Goal: Task Accomplishment & Management: Manage account settings

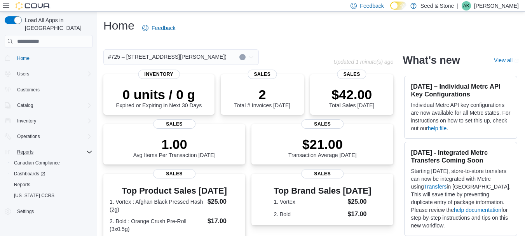
click at [40, 147] on div "Reports" at bounding box center [53, 151] width 79 height 9
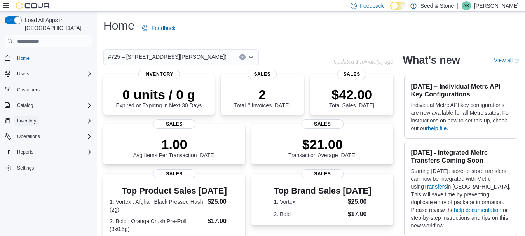
click at [36, 118] on span "Inventory" at bounding box center [26, 121] width 19 height 6
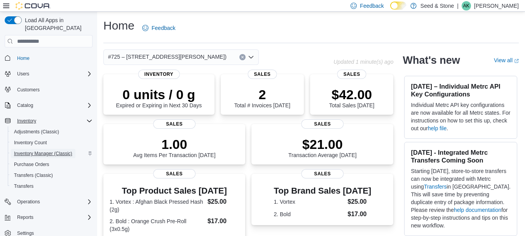
click at [43, 150] on span "Inventory Manager (Classic)" at bounding box center [43, 153] width 58 height 6
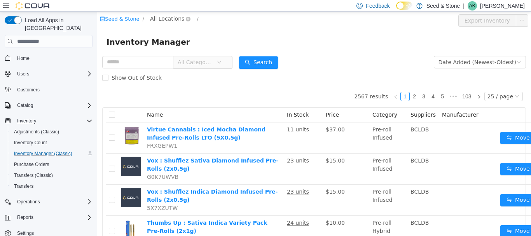
click at [162, 19] on span "All Locations" at bounding box center [167, 18] width 34 height 9
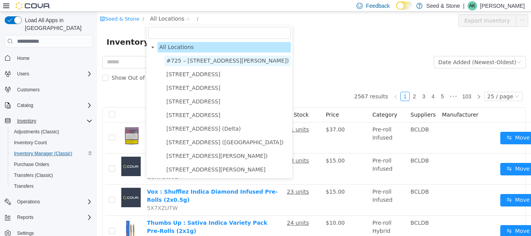
click at [187, 61] on span "#725 – 19800 Lougheed Hwy (Pitt Meadows)" at bounding box center [227, 61] width 122 height 6
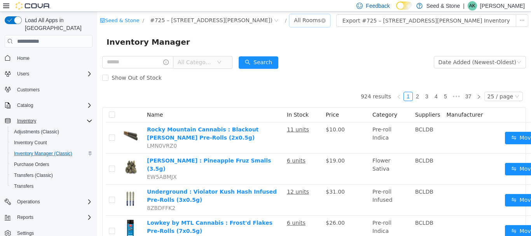
click at [299, 21] on div "All Rooms" at bounding box center [307, 20] width 27 height 12
click at [314, 49] on li "Front Room" at bounding box center [308, 48] width 47 height 12
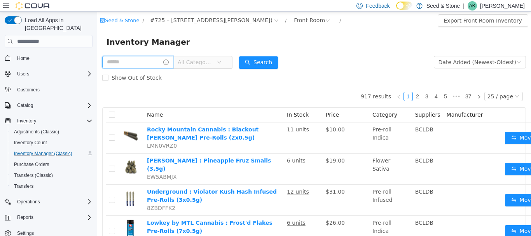
click at [155, 63] on input "text" at bounding box center [137, 62] width 71 height 12
type input "**********"
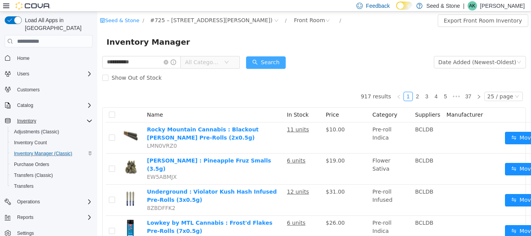
click at [282, 61] on button "Search" at bounding box center [266, 62] width 40 height 12
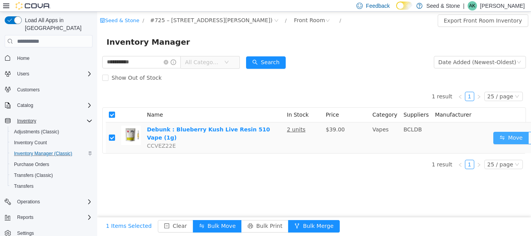
click at [504, 136] on button "Move" at bounding box center [511, 138] width 36 height 12
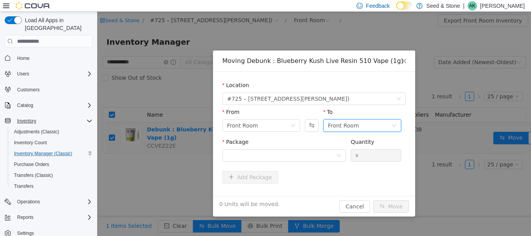
click at [353, 126] on div "Front Room" at bounding box center [343, 126] width 31 height 12
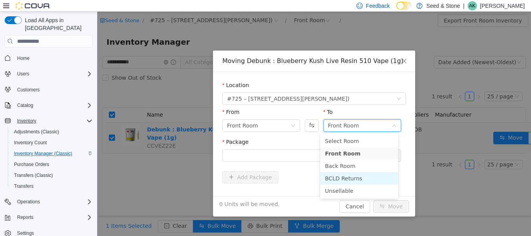
click at [341, 176] on li "BCLD Returns" at bounding box center [359, 178] width 78 height 12
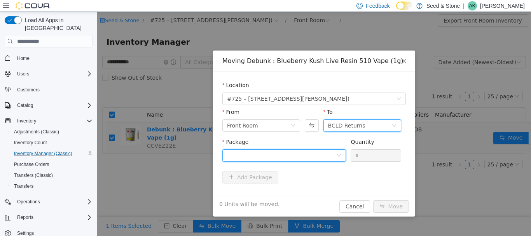
click at [282, 155] on div at bounding box center [281, 156] width 109 height 12
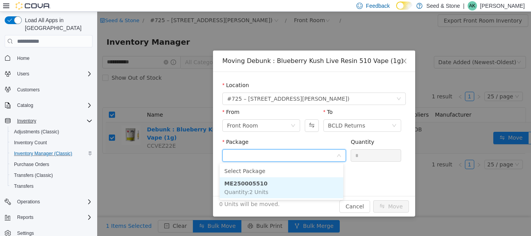
click at [278, 189] on li "ME250005510 Quantity : 2 Units" at bounding box center [282, 187] width 124 height 21
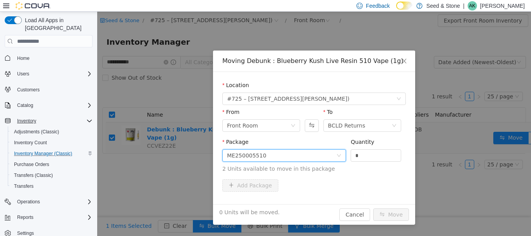
drag, startPoint x: 359, startPoint y: 155, endPoint x: 312, endPoint y: 155, distance: 47.0
click at [312, 155] on span "Package ME250005510 Quantity * 2 Units available to move in this package" at bounding box center [313, 156] width 183 height 34
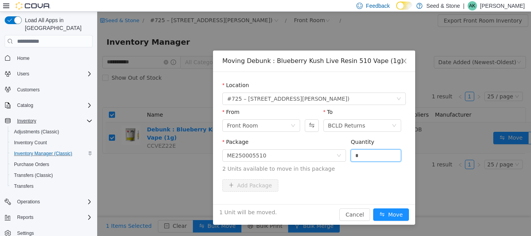
type input "*"
click at [365, 168] on span "2 Units available to move in this package" at bounding box center [313, 169] width 183 height 8
click at [386, 219] on button "Move" at bounding box center [391, 214] width 36 height 12
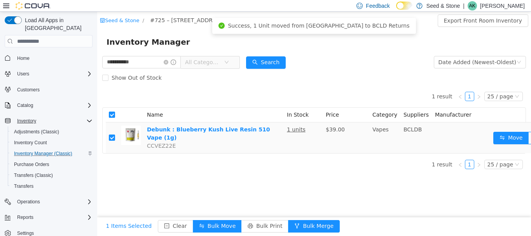
click at [353, 188] on div "**********" at bounding box center [314, 124] width 434 height 224
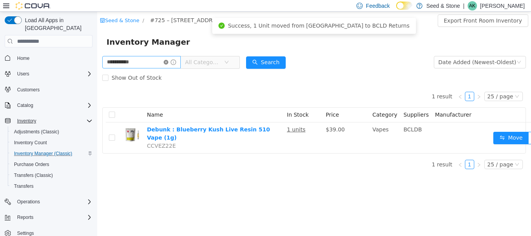
click at [168, 63] on icon "icon: close-circle" at bounding box center [166, 62] width 5 height 5
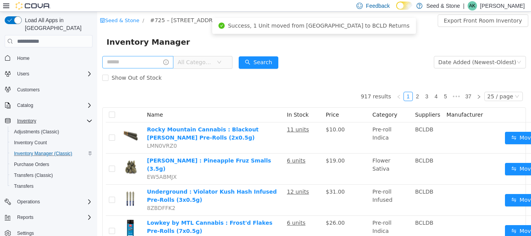
drag, startPoint x: 35, startPoint y: 49, endPoint x: 42, endPoint y: 39, distance: 11.8
click at [35, 53] on span "Home" at bounding box center [53, 58] width 79 height 10
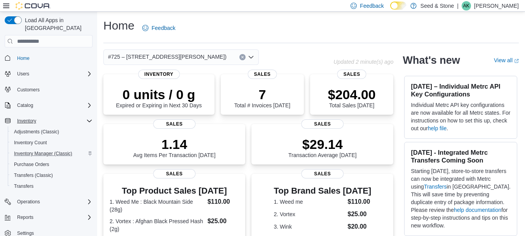
click at [284, 32] on div "Home Feedback" at bounding box center [311, 28] width 416 height 20
